Goal: Navigation & Orientation: Find specific page/section

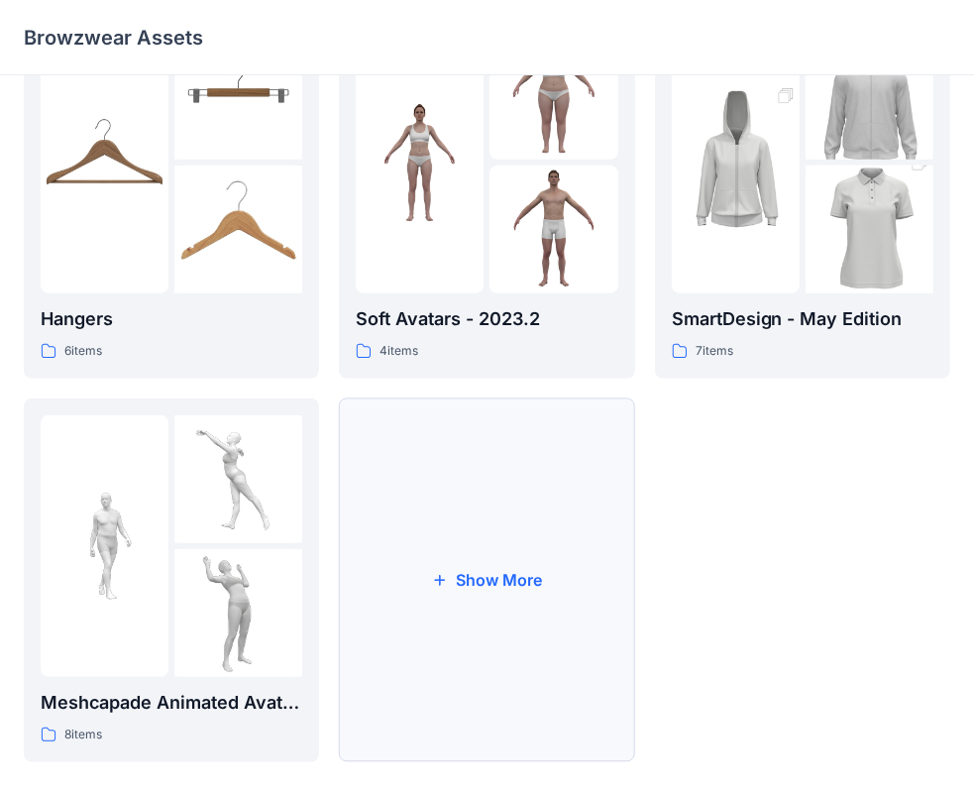
scroll to position [492, 0]
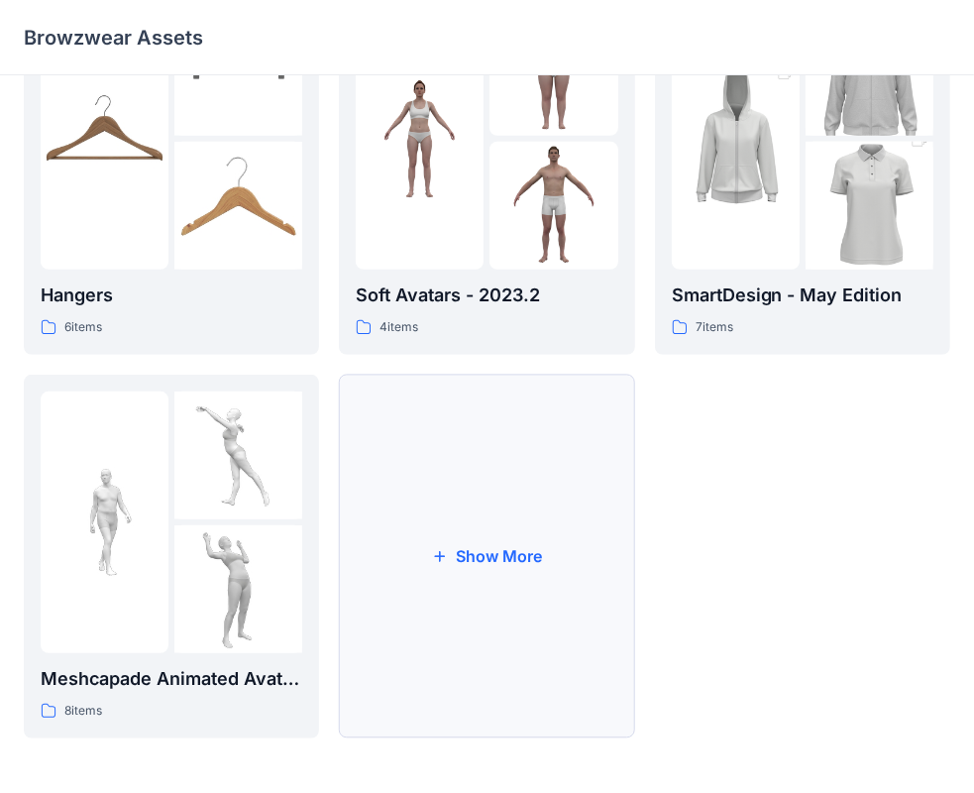
click at [476, 518] on button "Show More" at bounding box center [486, 557] width 295 height 364
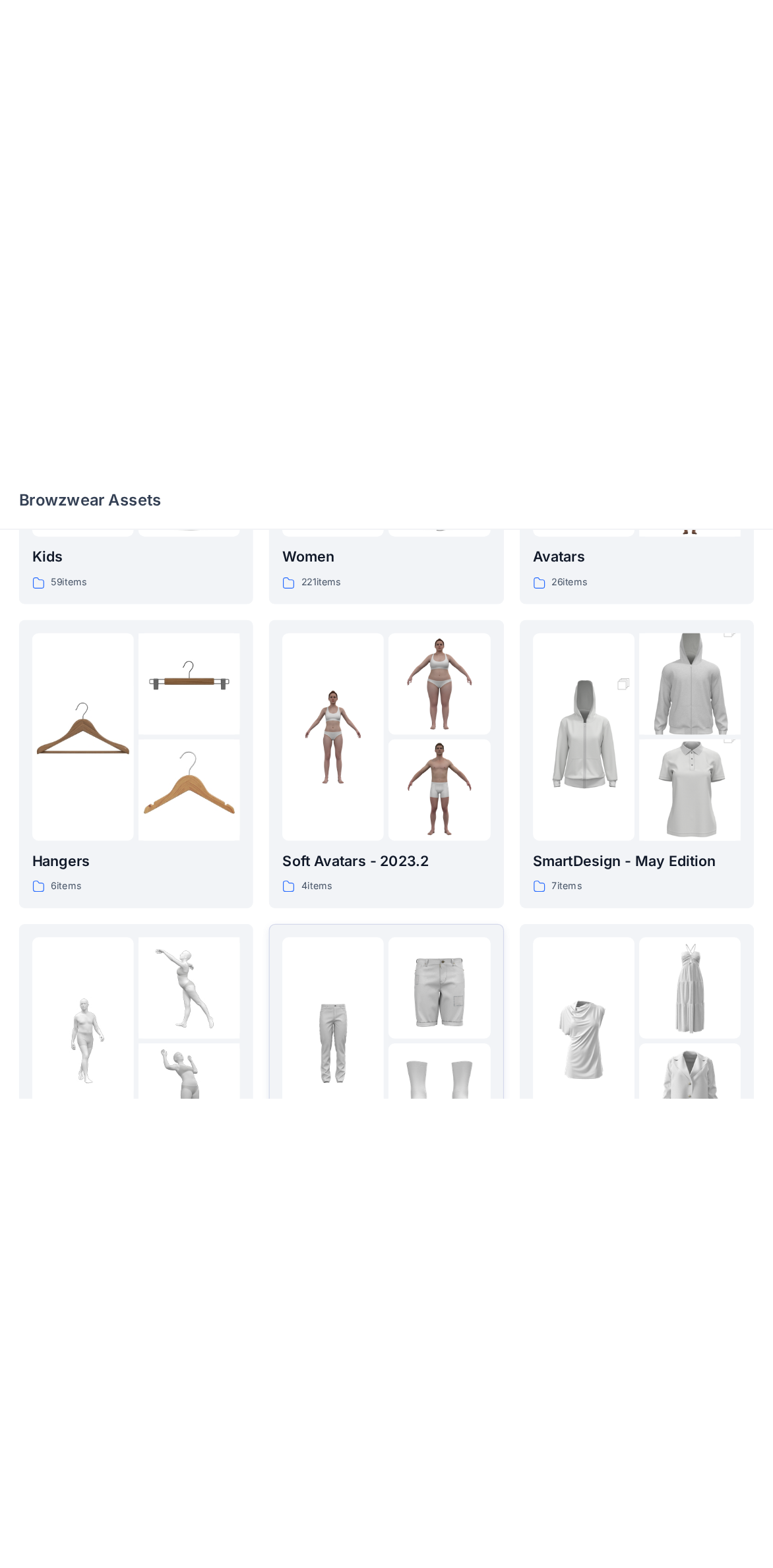
scroll to position [0, 0]
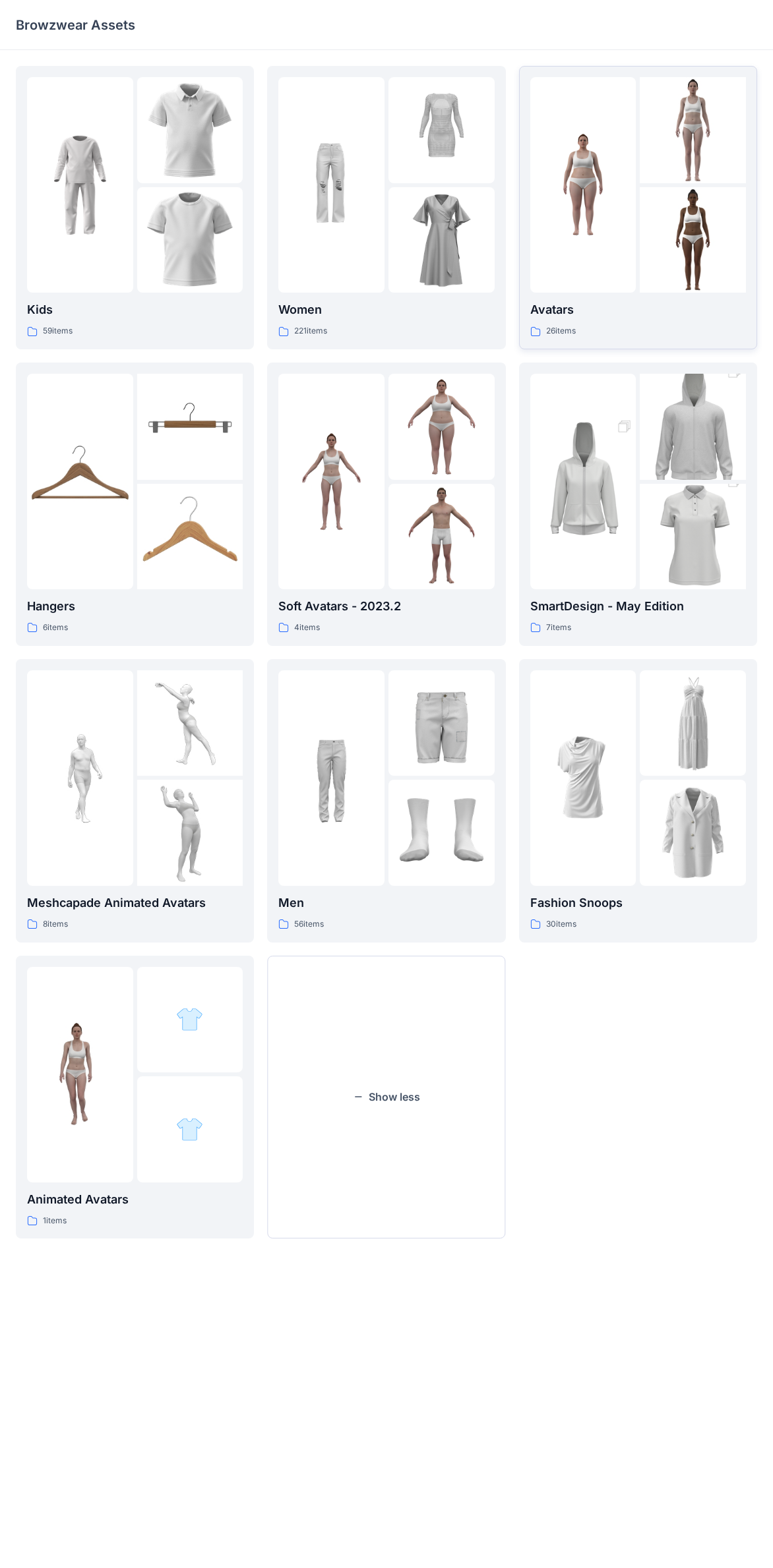
click at [641, 72] on link "Avatars 26 items" at bounding box center [638, 207] width 238 height 283
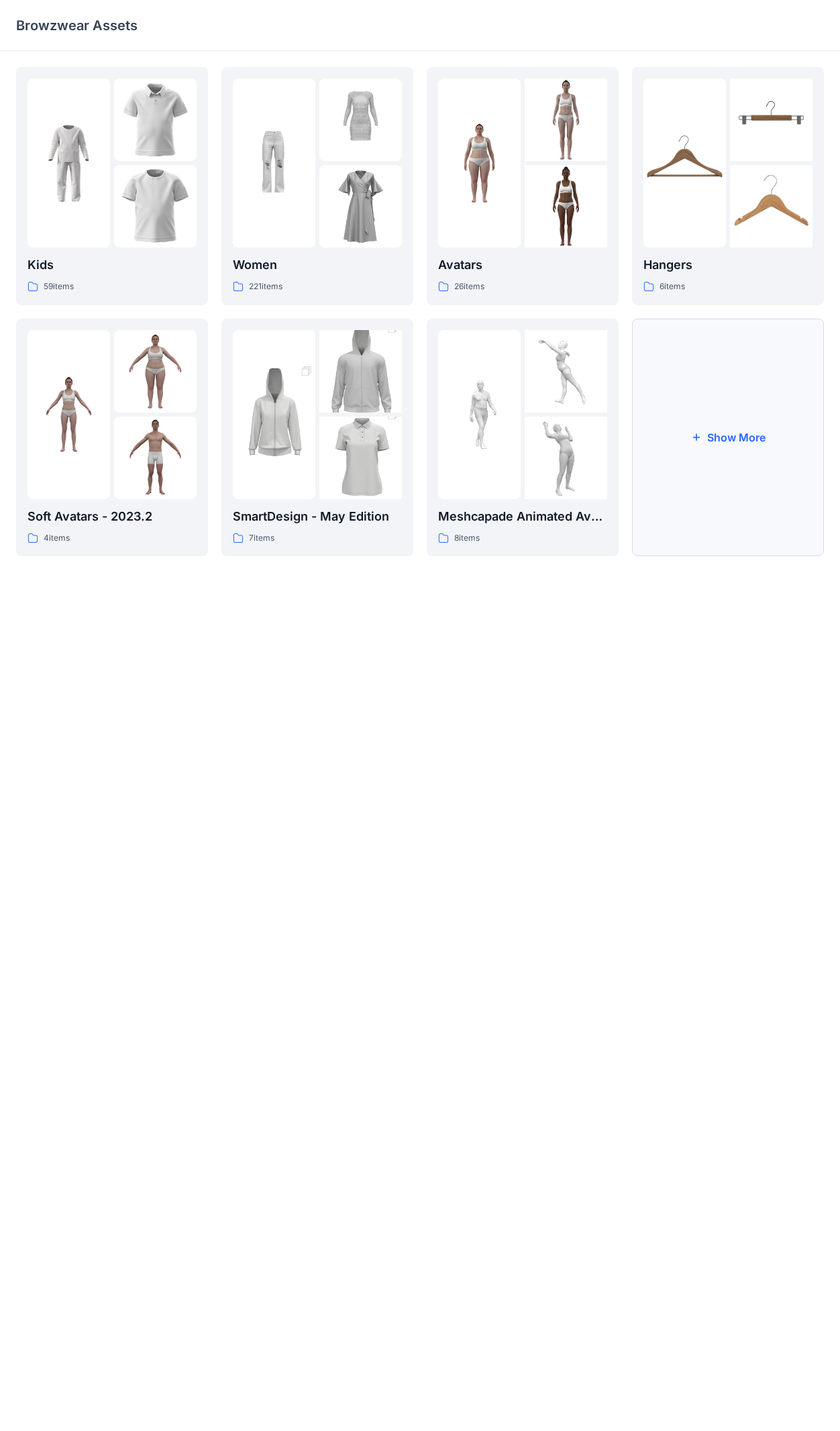
click at [670, 407] on button "Show More" at bounding box center [728, 438] width 192 height 238
